Goal: Transaction & Acquisition: Subscribe to service/newsletter

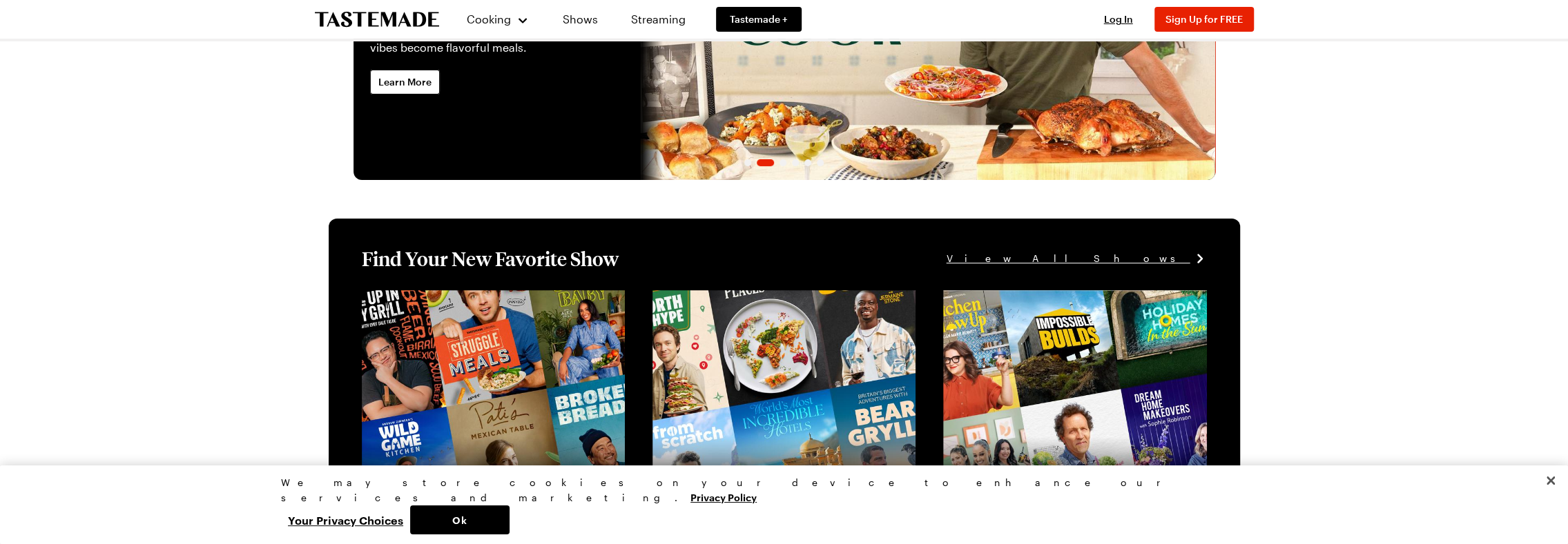
scroll to position [207, 0]
click at [415, 91] on link "Learn More" at bounding box center [404, 81] width 69 height 25
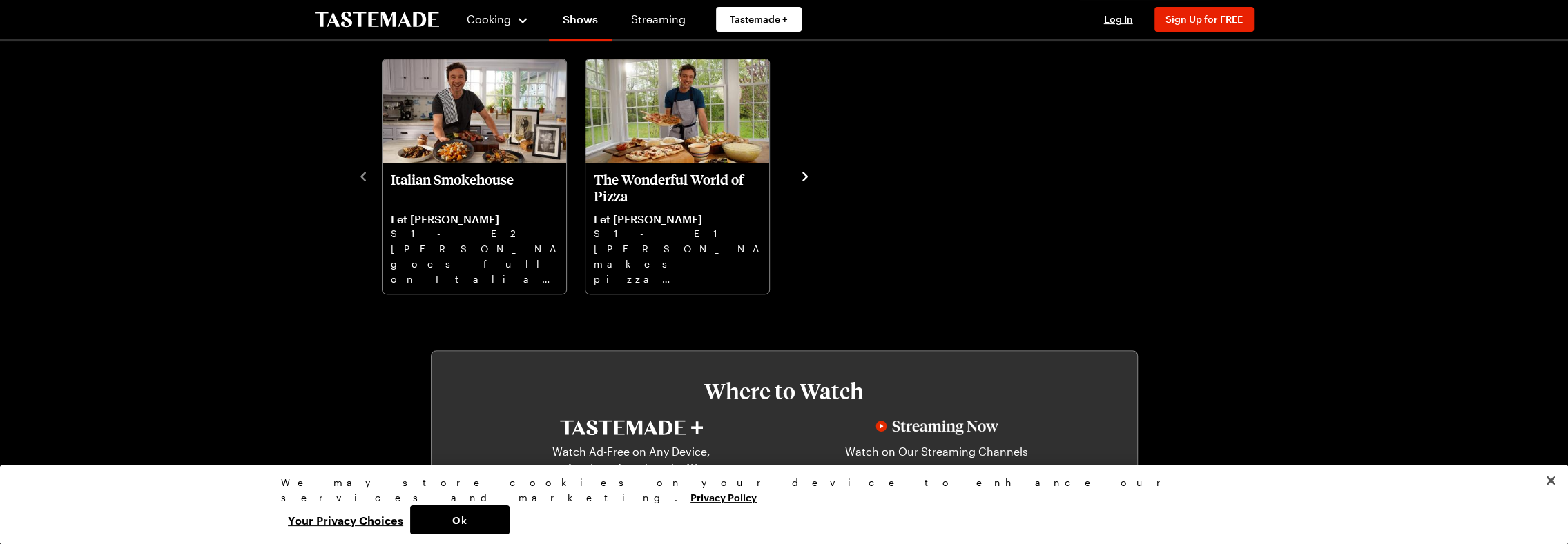
scroll to position [483, 0]
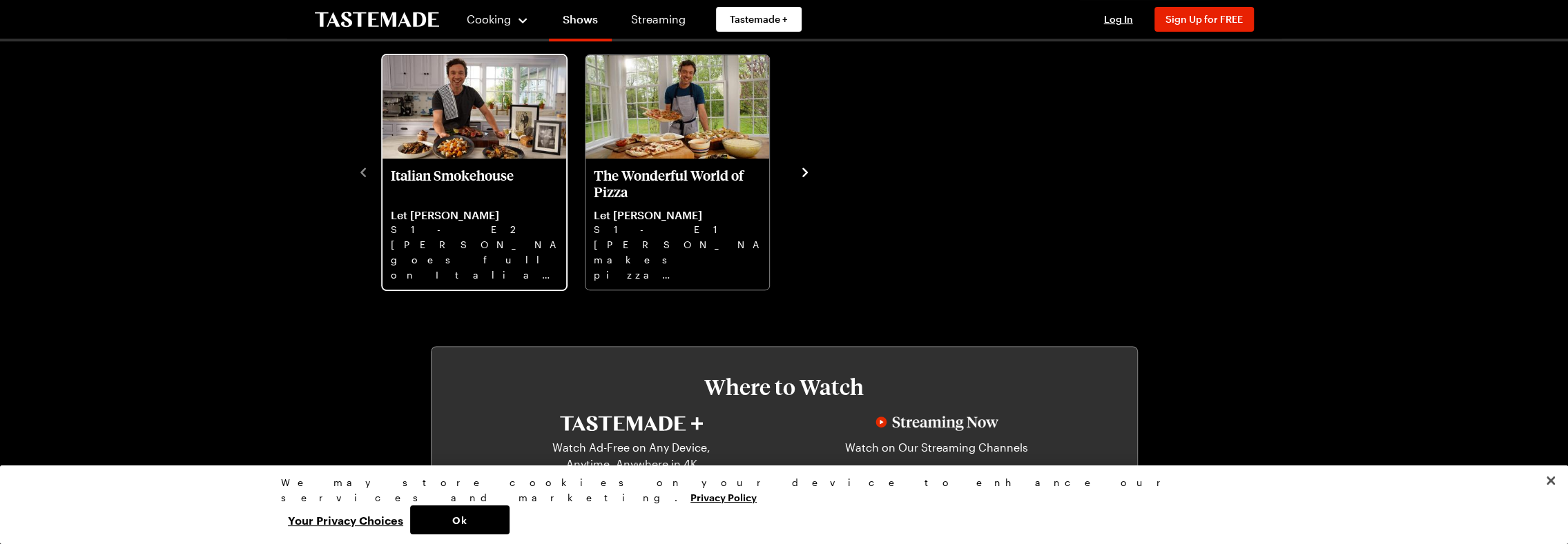
click at [422, 167] on p "Italian Smokehouse" at bounding box center [475, 183] width 167 height 33
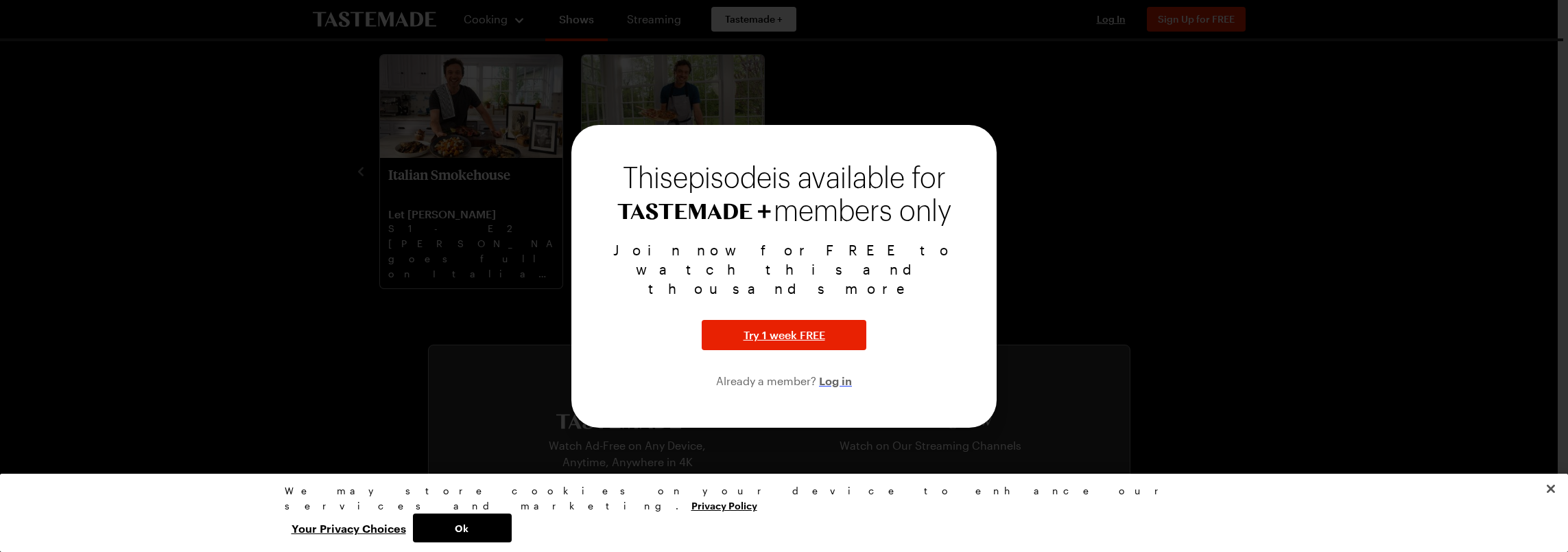
click at [830, 372] on span "Log in" at bounding box center [835, 380] width 33 height 17
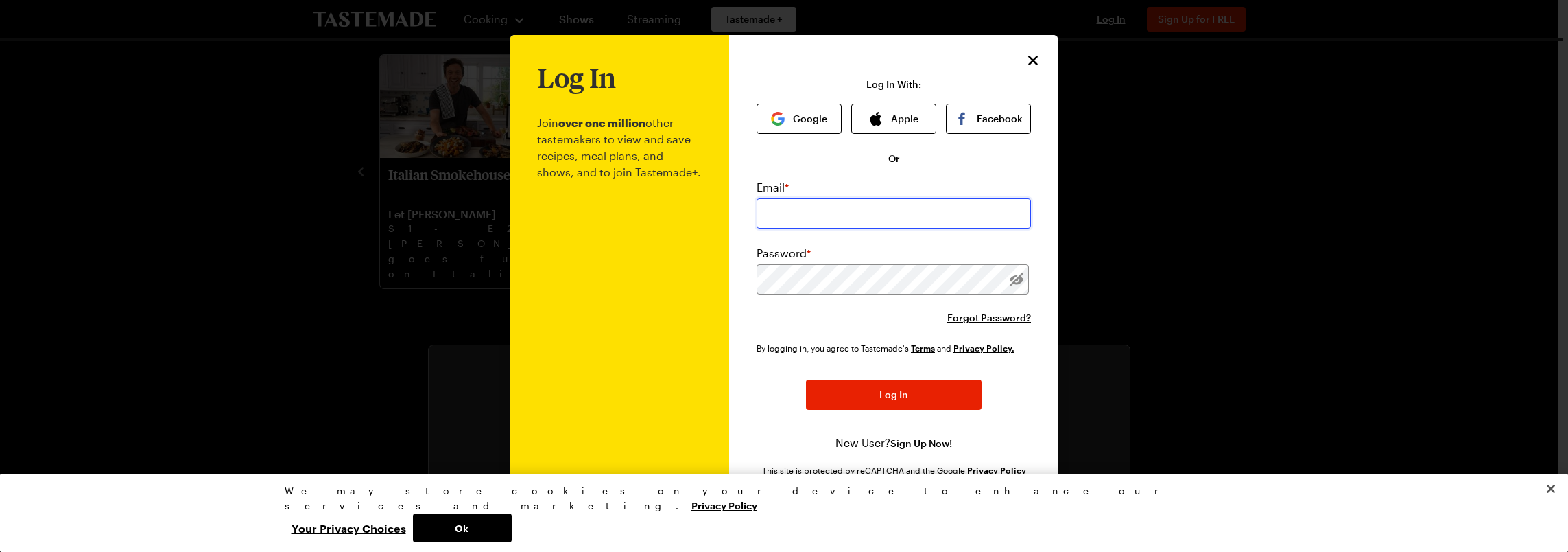
click at [882, 211] on input "email" at bounding box center [894, 214] width 274 height 30
click at [943, 165] on div "Log In With: Google Apple Facebook Or Email * Password * Forgot Password? By lo…" at bounding box center [894, 283] width 274 height 408
click at [852, 207] on input "email" at bounding box center [894, 214] width 274 height 30
click at [830, 207] on input "email" at bounding box center [894, 214] width 274 height 30
type input "[EMAIL_ADDRESS][DOMAIN_NAME]"
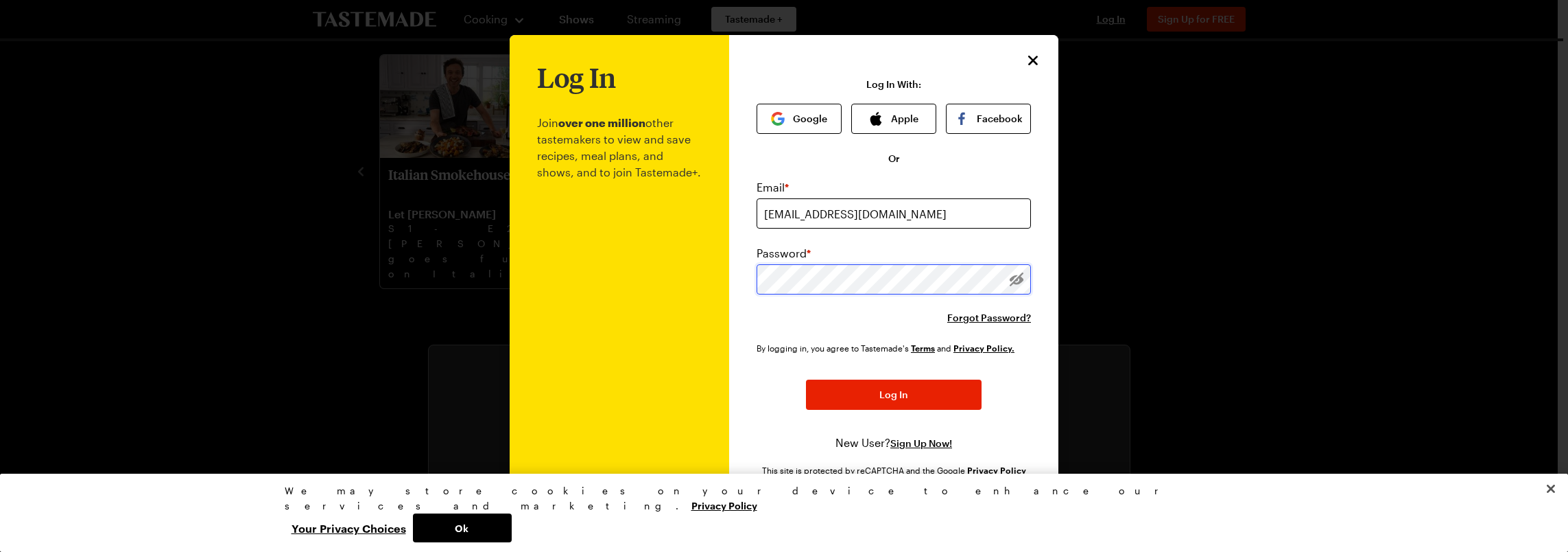
click at [806, 379] on button "Log In" at bounding box center [893, 394] width 175 height 30
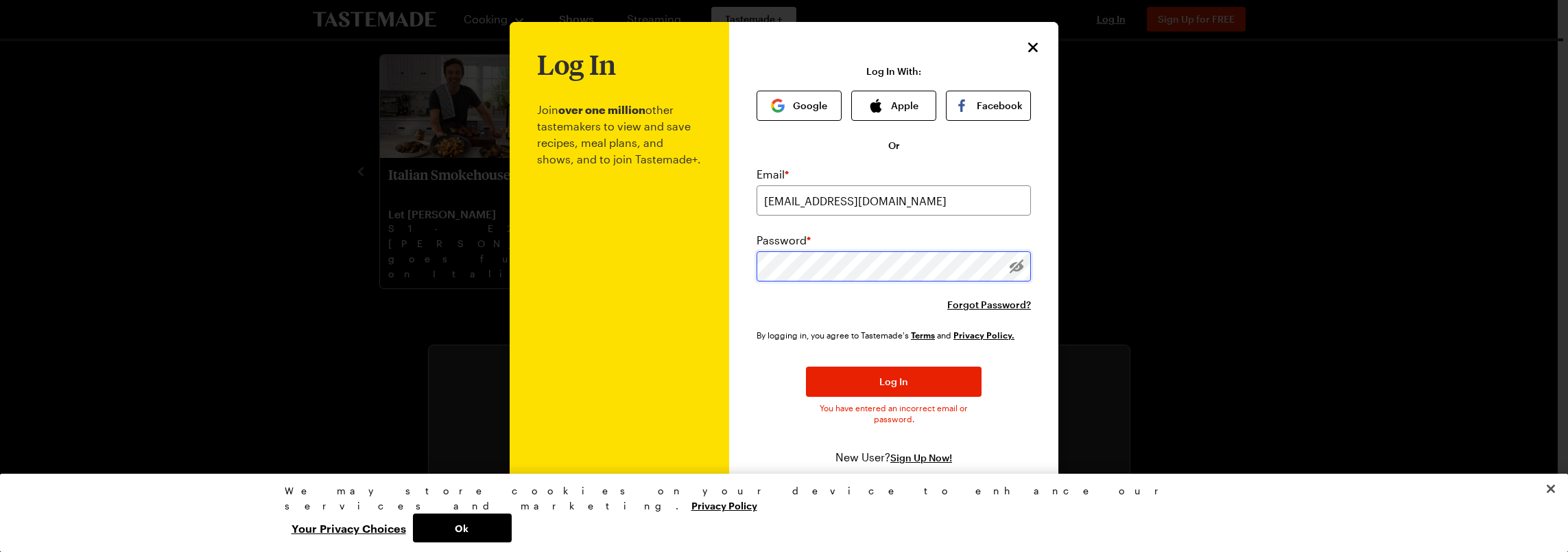
click at [806, 367] on button "Log In" at bounding box center [893, 382] width 175 height 30
click at [1025, 43] on icon "Close" at bounding box center [1033, 46] width 17 height 17
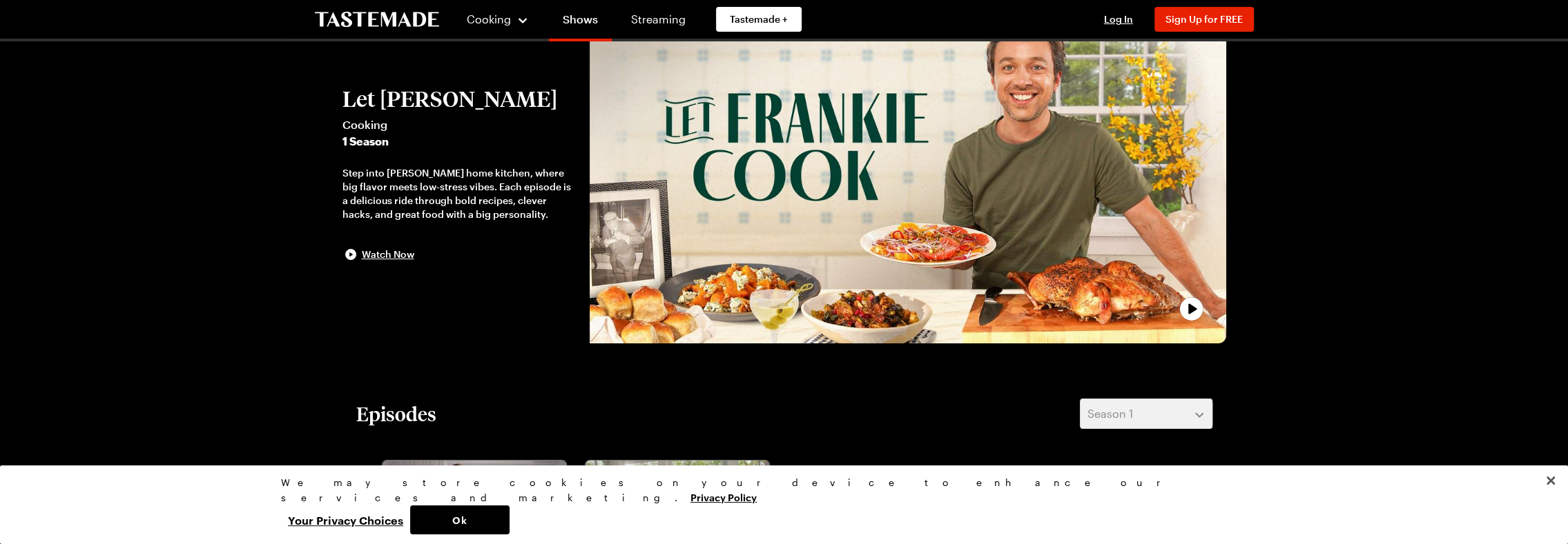
scroll to position [0, 0]
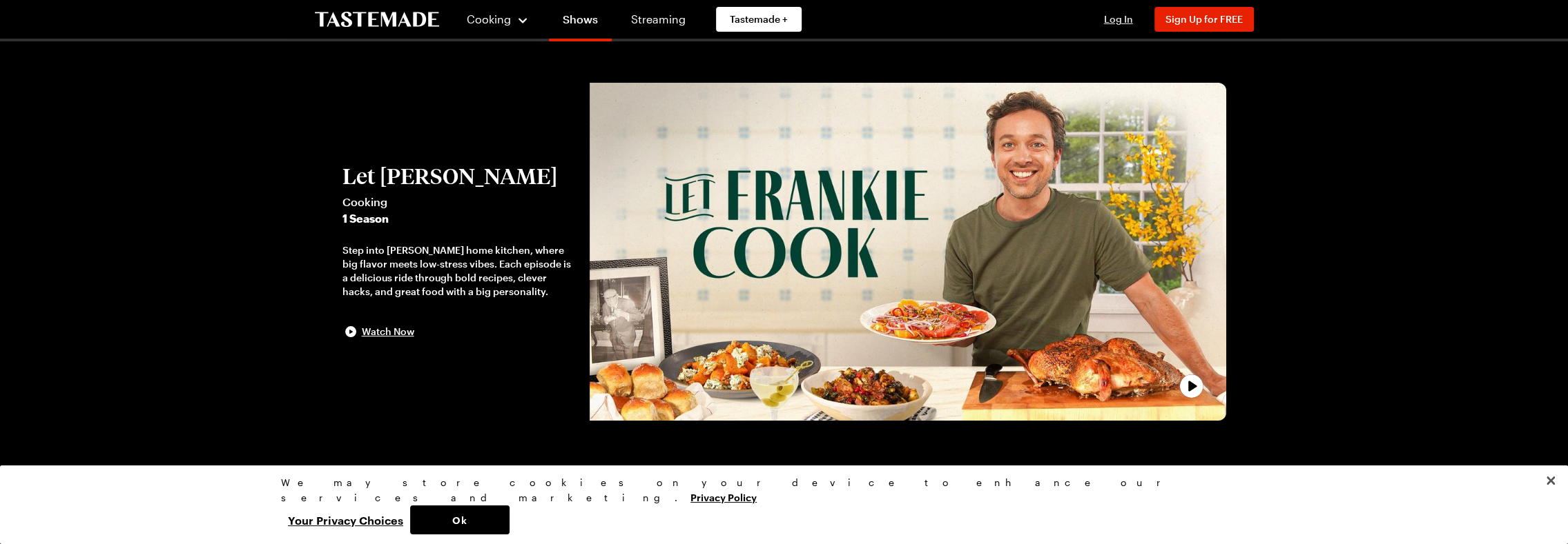
click at [1123, 20] on span "Log In" at bounding box center [1118, 19] width 29 height 12
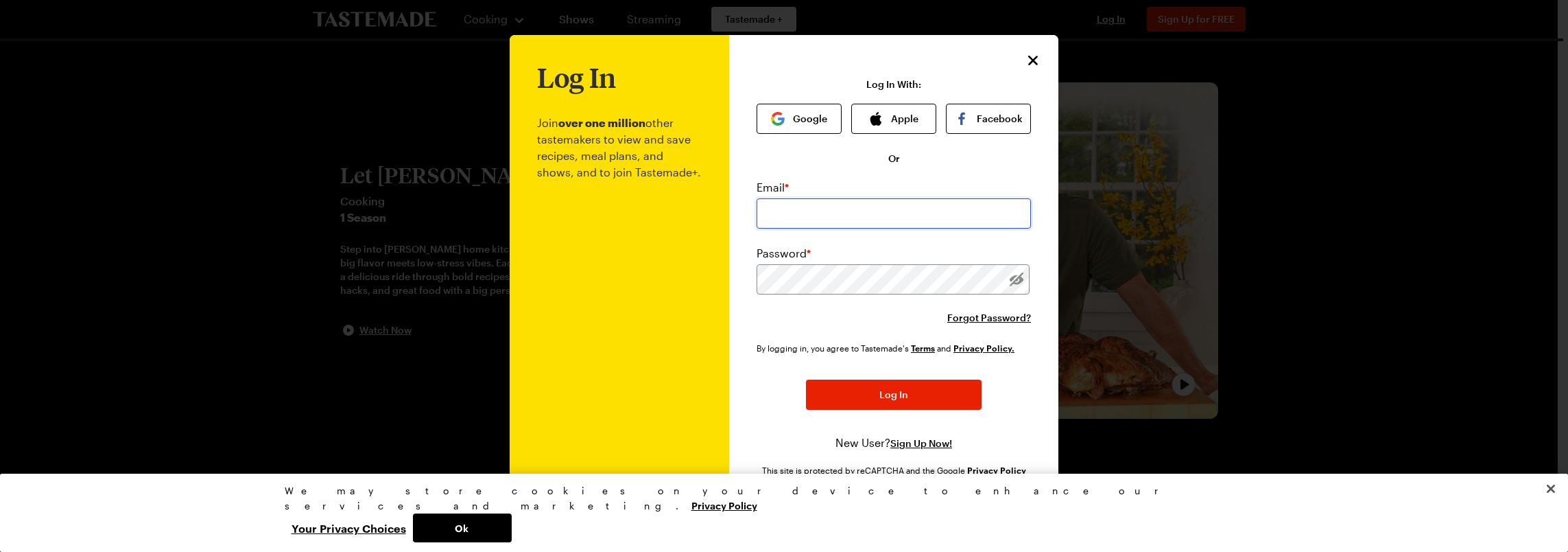
click at [793, 214] on input "email" at bounding box center [894, 214] width 274 height 30
click at [848, 218] on input "email" at bounding box center [894, 214] width 274 height 30
click at [806, 379] on button "Log In" at bounding box center [893, 394] width 175 height 30
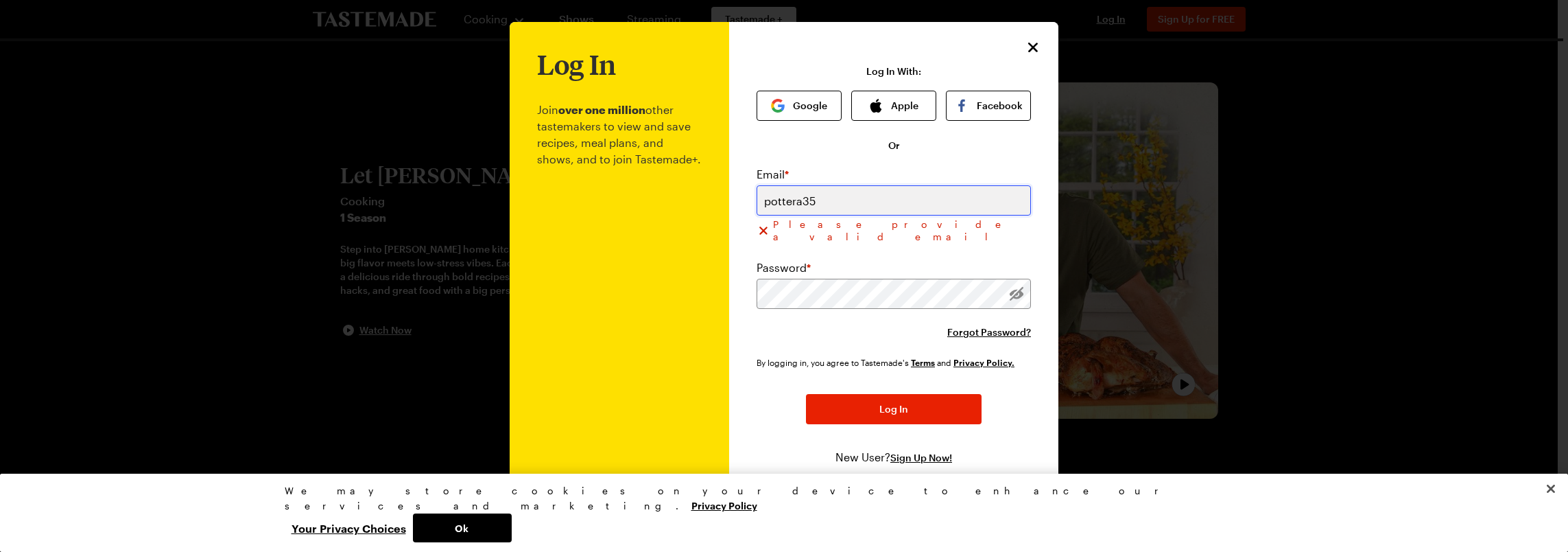
click at [815, 209] on input "pottera35" at bounding box center [894, 200] width 274 height 30
click at [811, 205] on input "pottera35" at bounding box center [894, 200] width 274 height 30
click at [1034, 145] on div "Log In Join over one million other tastemakers to view and save recipes, meal p…" at bounding box center [894, 276] width 329 height 509
click at [852, 188] on div "Email * pottera35 Please provide a valid email" at bounding box center [894, 205] width 274 height 77
click at [852, 199] on input "pottera35" at bounding box center [894, 200] width 274 height 30
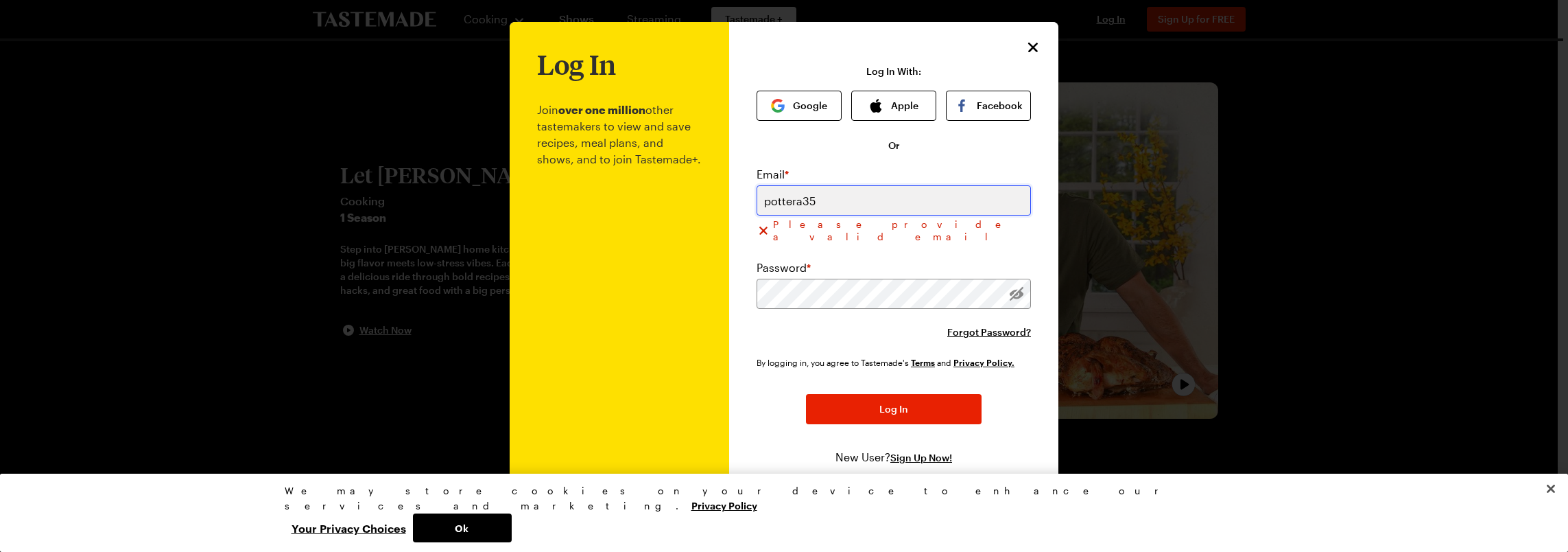
click at [846, 203] on input "pottera35" at bounding box center [894, 200] width 274 height 30
click at [826, 210] on input "pottera35" at bounding box center [894, 200] width 274 height 30
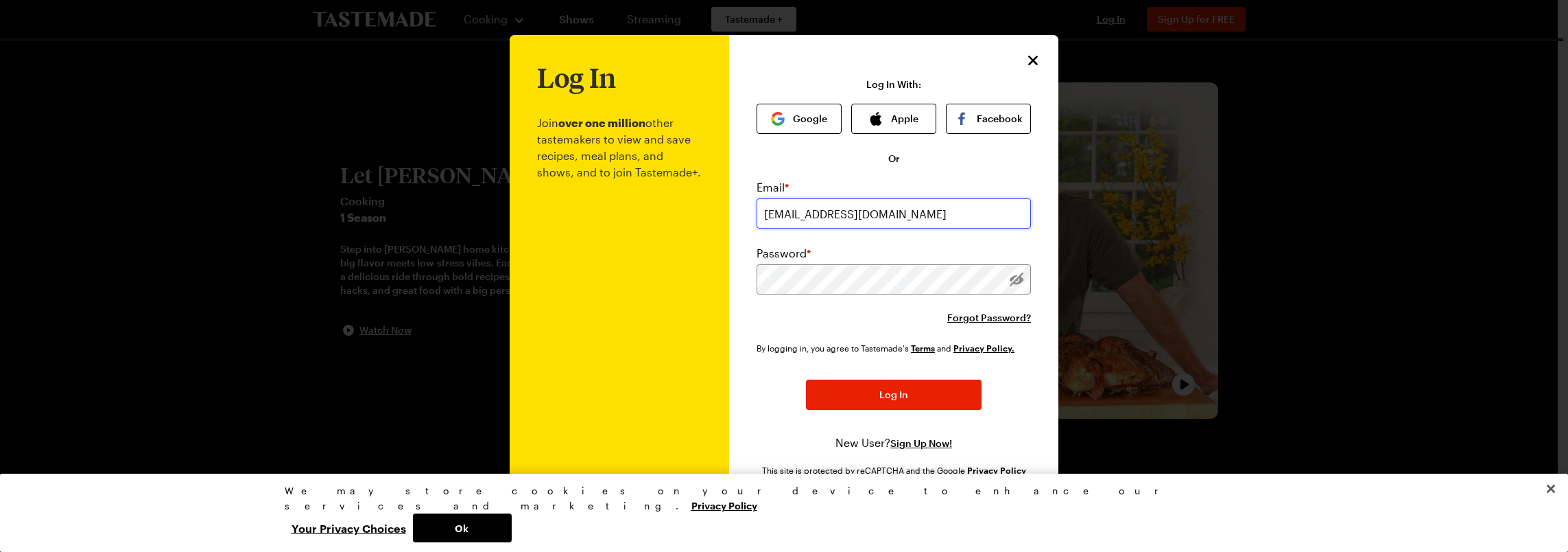
click at [950, 224] on input "[EMAIL_ADDRESS][DOMAIN_NAME]" at bounding box center [894, 214] width 274 height 30
type input "g"
type input "[EMAIL_ADDRESS][DOMAIN_NAME]"
click at [937, 155] on div "Log In With: Google Apple Facebook Or Email * [EMAIL_ADDRESS][DOMAIN_NAME] Pass…" at bounding box center [894, 283] width 274 height 408
click at [854, 398] on button "Log In" at bounding box center [893, 394] width 175 height 30
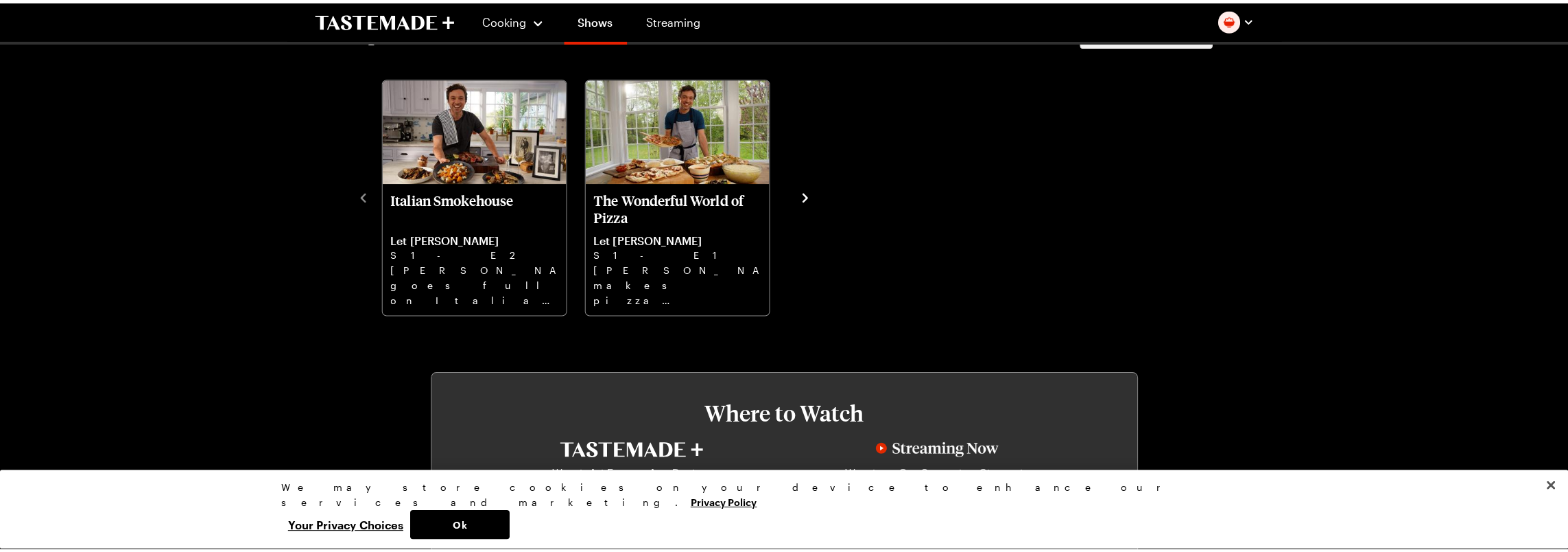
scroll to position [480, 0]
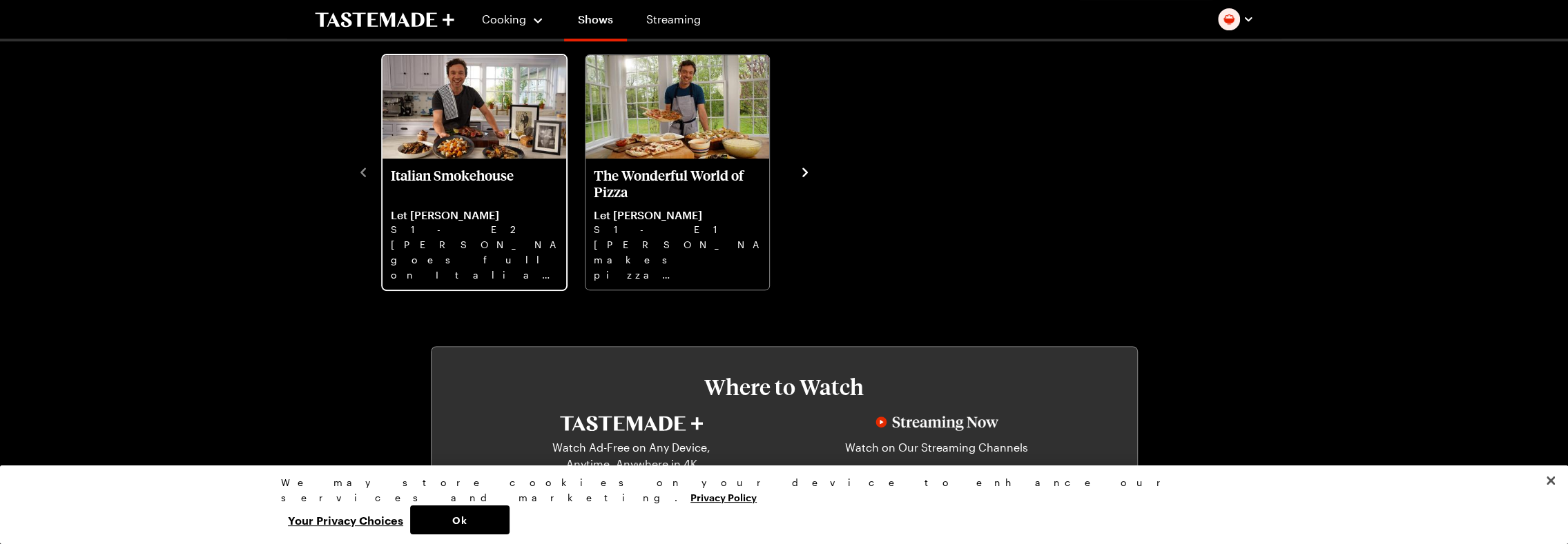
click at [496, 168] on p "Italian Smokehouse" at bounding box center [475, 183] width 167 height 33
